Goal: Task Accomplishment & Management: Manage account settings

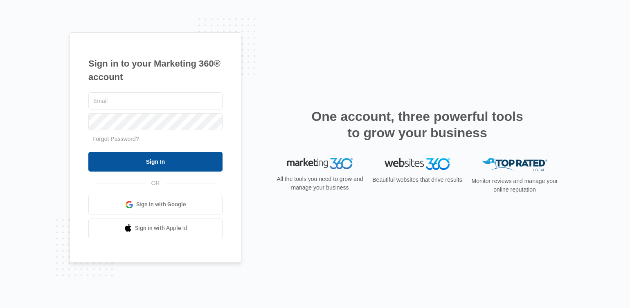
type input "[PERSON_NAME][EMAIL_ADDRESS][DOMAIN_NAME]"
click at [190, 164] on input "Sign In" at bounding box center [155, 162] width 134 height 20
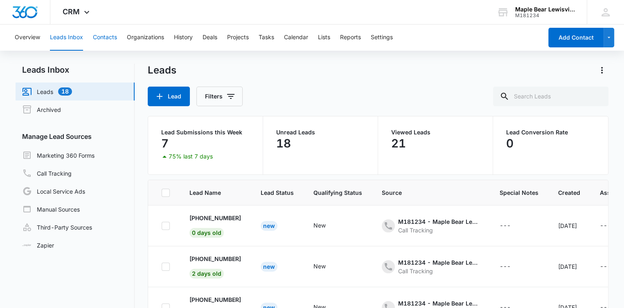
click at [108, 44] on button "Contacts" at bounding box center [105, 38] width 24 height 26
